Goal: Task Accomplishment & Management: Complete application form

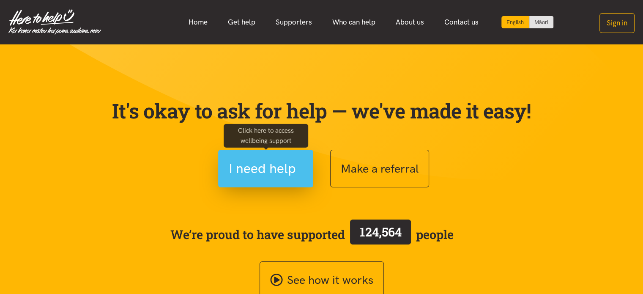
click at [257, 165] on span "I need help" at bounding box center [262, 169] width 67 height 22
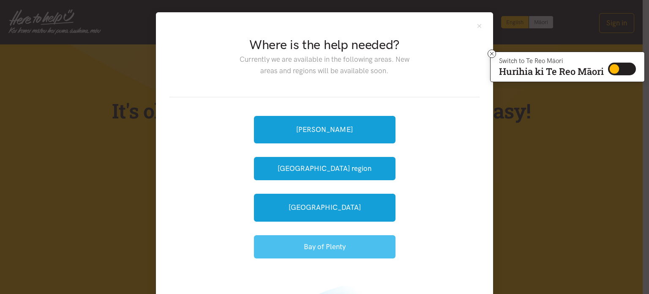
click at [333, 242] on button "Bay of Plenty" at bounding box center [325, 246] width 142 height 23
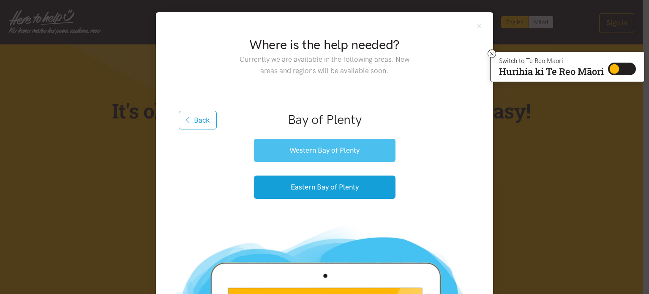
click at [331, 150] on button "Western Bay of Plenty" at bounding box center [325, 150] width 142 height 23
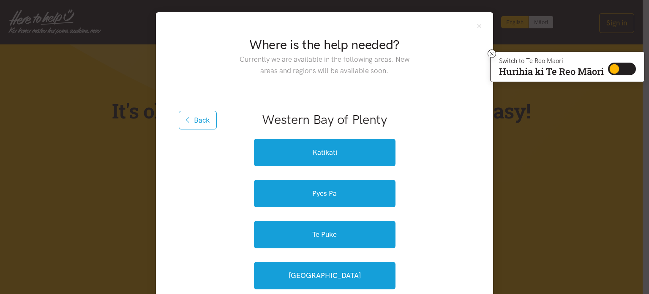
drag, startPoint x: 644, startPoint y: 69, endPoint x: 649, endPoint y: 116, distance: 47.1
click at [614, 150] on div "Where is the help needed? Currently we are available in the following areas. Ne…" at bounding box center [324, 147] width 649 height 294
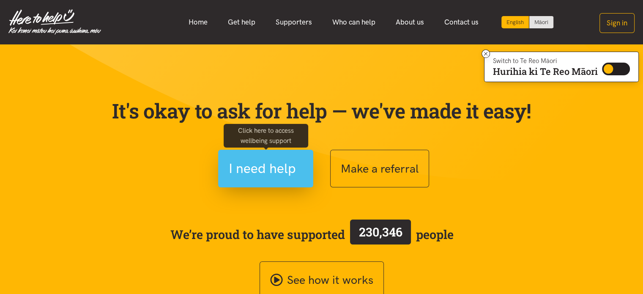
click at [285, 164] on span "I need help" at bounding box center [262, 169] width 67 height 22
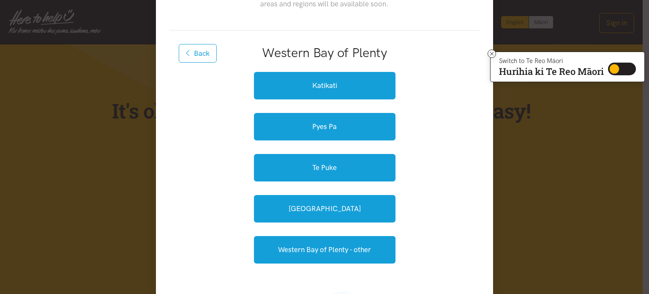
scroll to position [68, 0]
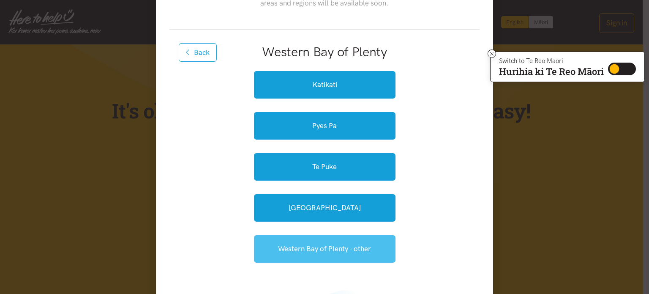
click at [321, 251] on link "Western Bay of Plenty - other" at bounding box center [325, 248] width 142 height 27
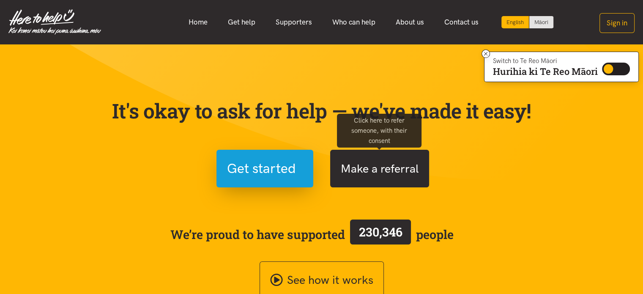
click at [380, 173] on button "Make a referral" at bounding box center [379, 169] width 99 height 38
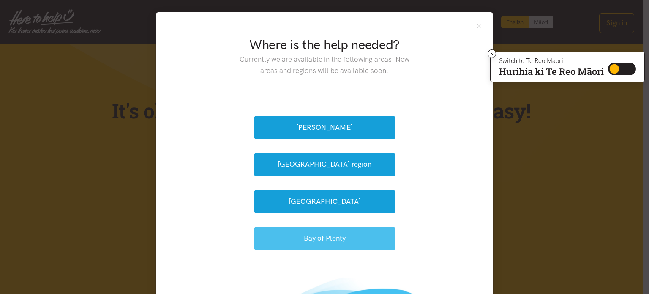
click at [325, 236] on button "Bay of Plenty" at bounding box center [325, 237] width 142 height 23
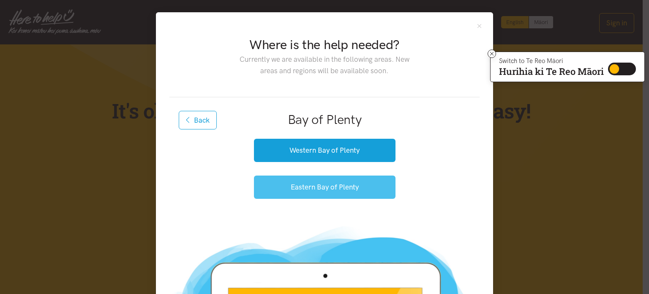
click at [311, 189] on button "Eastern Bay of Plenty" at bounding box center [325, 186] width 142 height 23
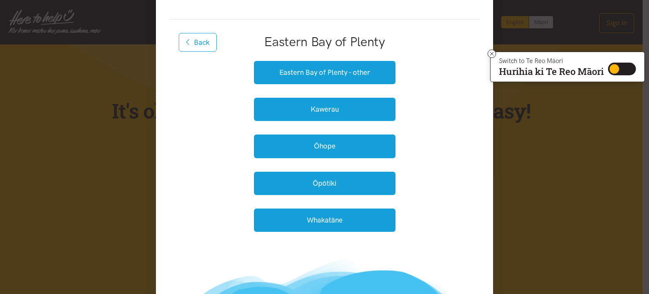
scroll to position [82, 0]
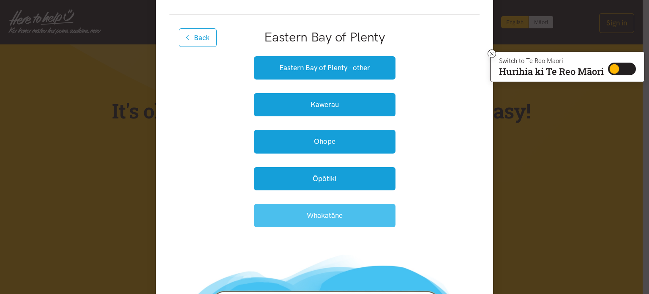
click at [346, 209] on button "Whakatāne" at bounding box center [325, 215] width 142 height 23
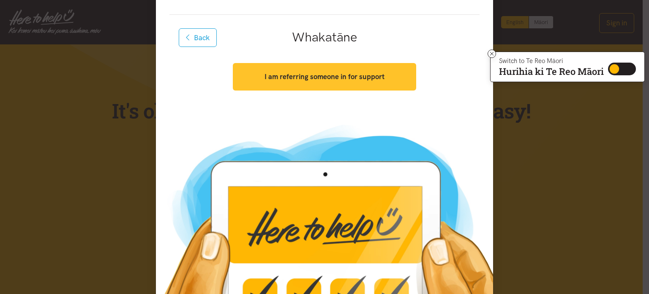
click at [333, 79] on strong "I am referring someone in for support" at bounding box center [325, 76] width 120 height 8
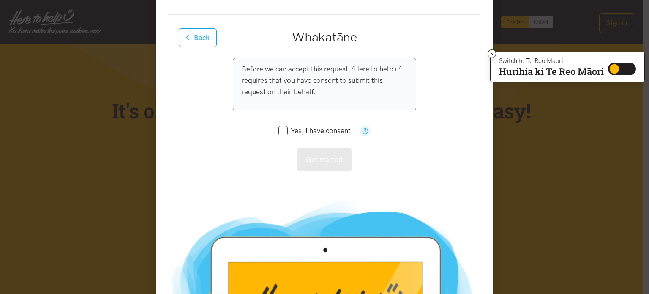
click at [282, 131] on input "Yes, I have consent." at bounding box center [315, 130] width 74 height 7
checkbox input "true"
click at [316, 158] on button "Get started" at bounding box center [324, 159] width 55 height 23
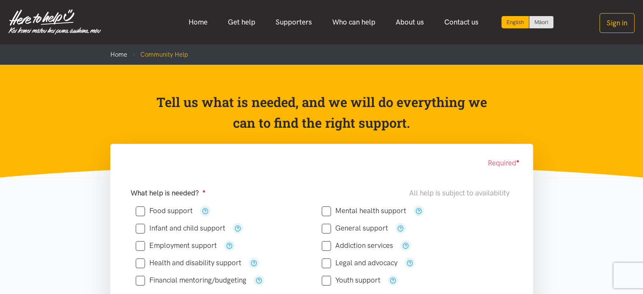
click at [142, 210] on input "Food support" at bounding box center [164, 210] width 57 height 7
checkbox input "true"
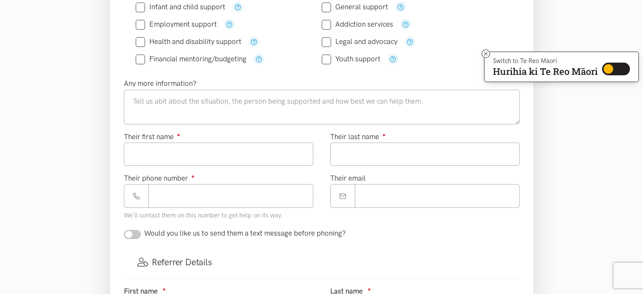
scroll to position [218, 0]
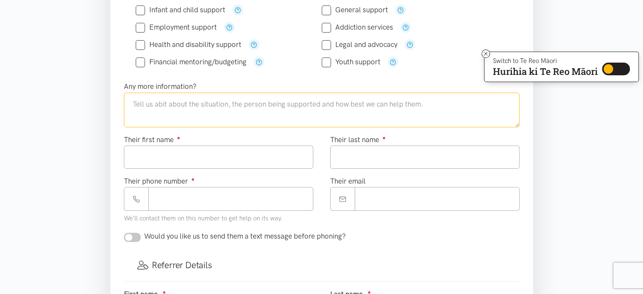
click at [221, 107] on textarea at bounding box center [322, 110] width 396 height 35
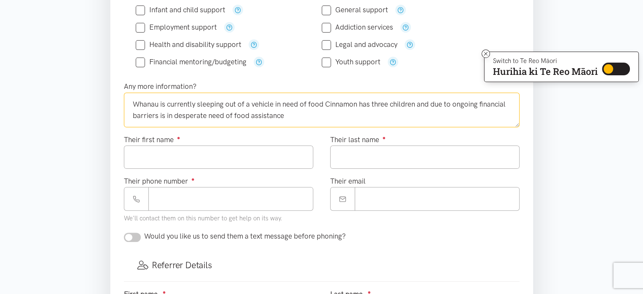
type textarea "Whanau is currently sleeping out of a vehicle in need of food Cinnamon has thre…"
click at [152, 152] on input "Their first name ●" at bounding box center [218, 156] width 189 height 23
type input "********"
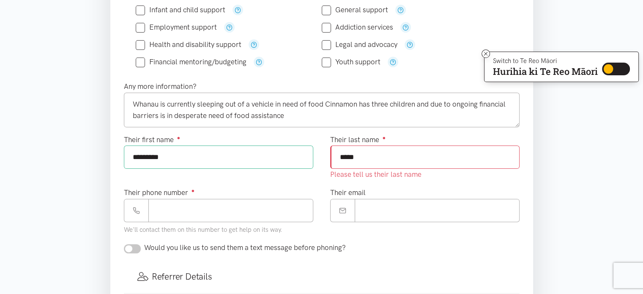
type input "*****"
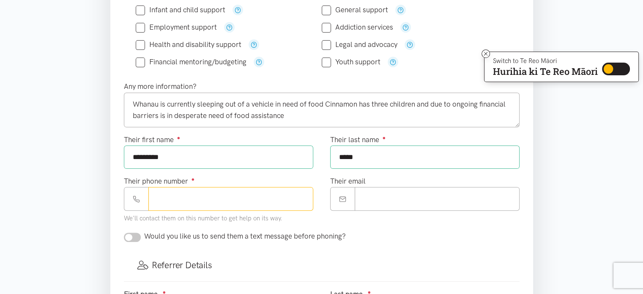
click at [177, 205] on input "Their phone number ●" at bounding box center [230, 198] width 165 height 23
type input "**********"
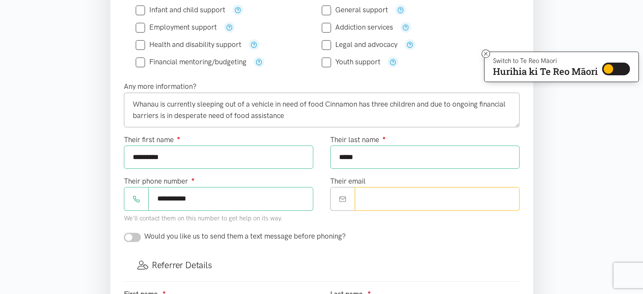
paste input "**********"
click at [393, 196] on input "**********" at bounding box center [437, 198] width 165 height 23
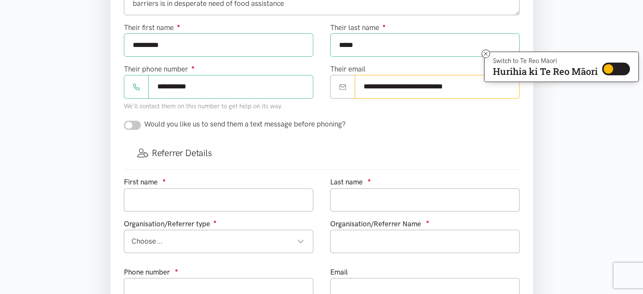
scroll to position [374, 0]
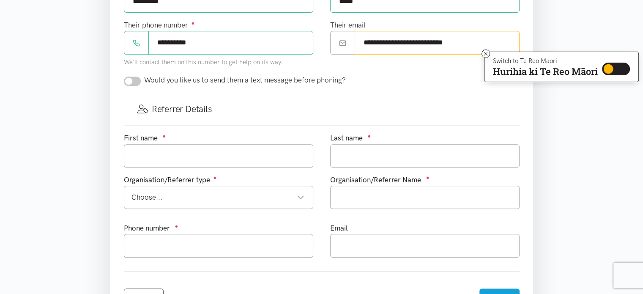
type input "**********"
click at [175, 157] on input "text" at bounding box center [218, 155] width 189 height 23
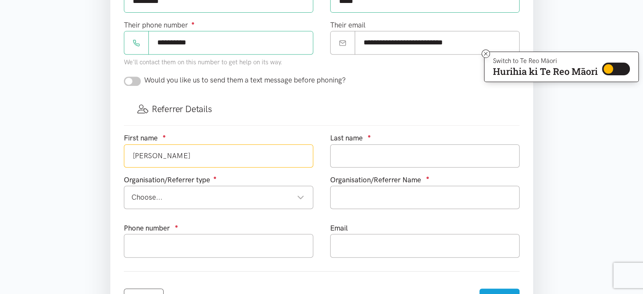
type input "natalie"
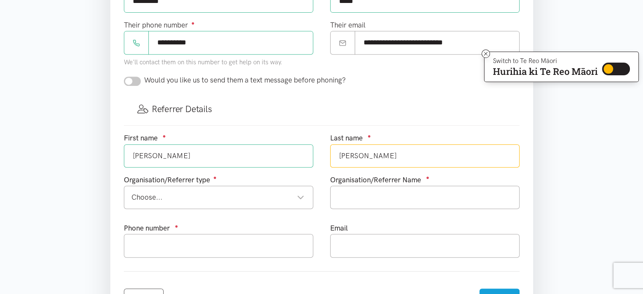
click at [281, 204] on div "Choose... Choose..." at bounding box center [218, 196] width 189 height 23
type input "barlow"
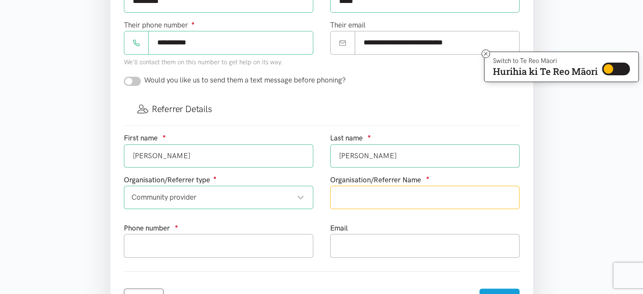
click at [350, 199] on input "text" at bounding box center [424, 196] width 189 height 23
type input "matauranga ake"
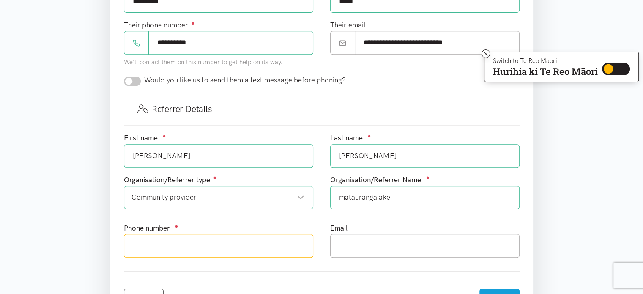
click at [235, 253] on input "text" at bounding box center [218, 245] width 189 height 23
type input "0274553084"
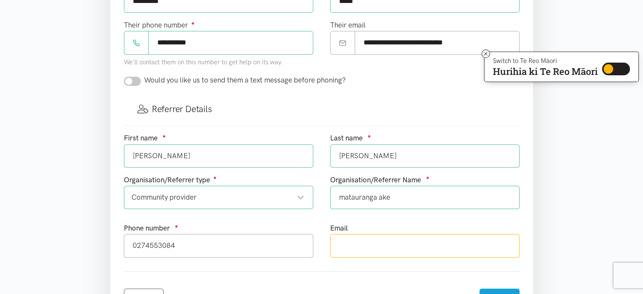
click at [357, 245] on input "text" at bounding box center [424, 245] width 189 height 23
type input "natalie.barlow@centralkids.org.nz"
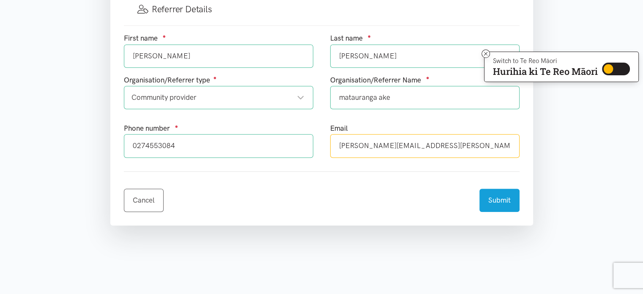
scroll to position [480, 0]
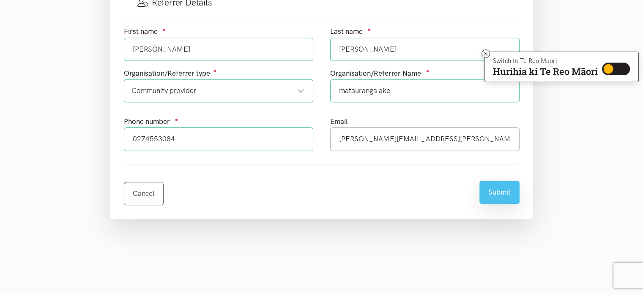
click at [502, 190] on button "Submit" at bounding box center [499, 191] width 40 height 23
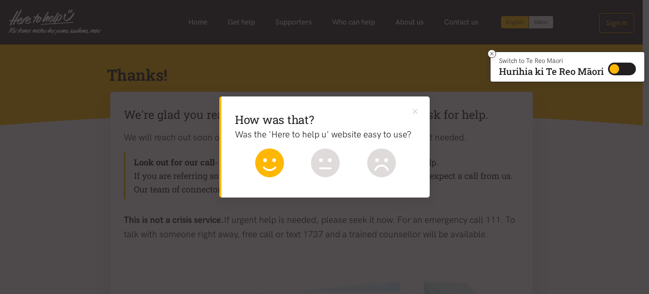
click at [275, 159] on icon at bounding box center [269, 162] width 29 height 29
